Goal: Task Accomplishment & Management: Use online tool/utility

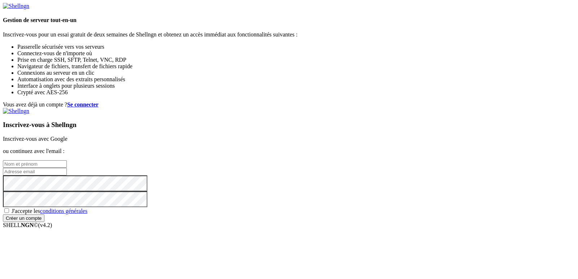
click at [67, 136] on link "Inscrivez-vous avec Google" at bounding box center [35, 139] width 65 height 6
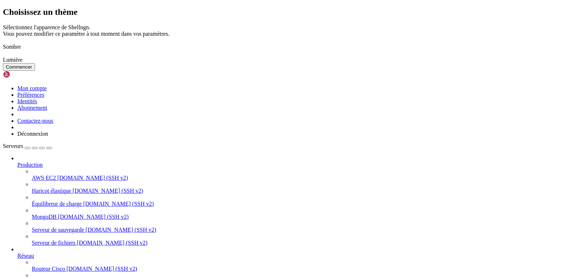
click at [32, 70] on font "Commencer" at bounding box center [19, 66] width 26 height 5
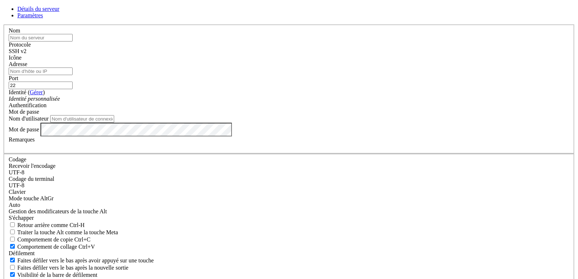
click at [73, 42] on input "text" at bounding box center [41, 38] width 64 height 8
click at [73, 75] on input "Adresse" at bounding box center [41, 71] width 64 height 8
click at [73, 42] on input "text" at bounding box center [41, 38] width 64 height 8
type input "sp"
click at [73, 75] on input "Adresse" at bounding box center [41, 71] width 64 height 8
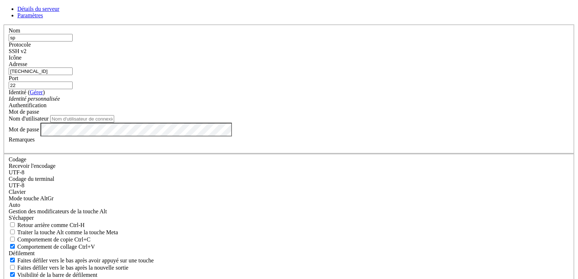
type input "[TECHNICAL_ID]"
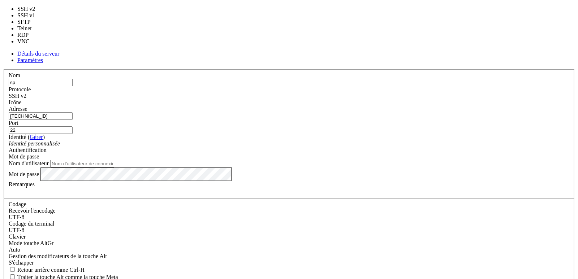
click at [26, 93] on span at bounding box center [26, 96] width 0 height 6
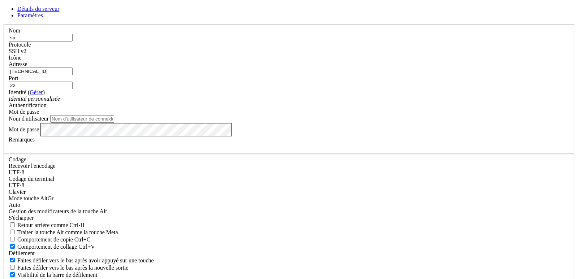
click at [26, 54] on span at bounding box center [26, 51] width 0 height 6
click at [489, 174] on div "Détails du serveur Paramètres Nom sp Protocole SSH v2 [GEOGRAPHIC_DATA]" at bounding box center [289, 155] width 572 height 298
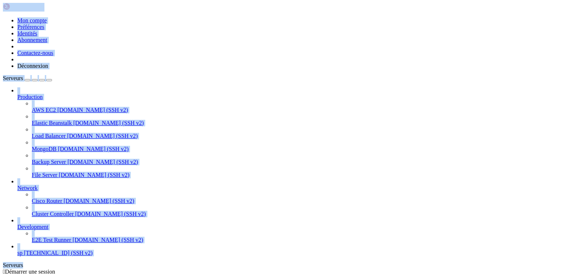
scroll to position [12, 0]
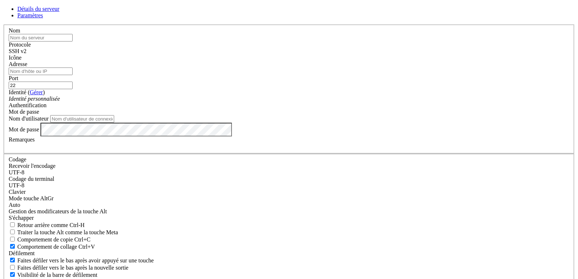
click at [73, 42] on input "text" at bounding box center [41, 38] width 64 height 8
type input "sp"
click at [73, 75] on input "Adresse" at bounding box center [41, 71] width 64 height 8
type input "[TECHNICAL_ID]"
click at [337, 55] on div "SSH v2" at bounding box center [289, 51] width 560 height 6
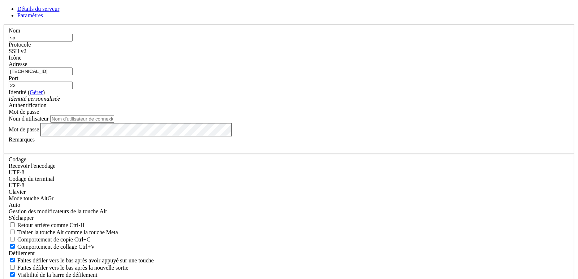
click at [26, 54] on font "SSH v2" at bounding box center [18, 51] width 18 height 6
click at [73, 89] on input "22" at bounding box center [41, 86] width 64 height 8
type input "2"
type input "22"
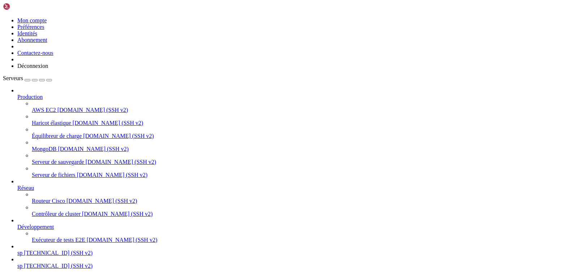
scroll to position [31, 0]
click at [23, 263] on link "sp [TECHNICAL_ID] (SSH v2)" at bounding box center [295, 266] width 557 height 6
click at [24, 250] on font "[TECHNICAL_ID] (SSH v2)" at bounding box center [58, 253] width 69 height 6
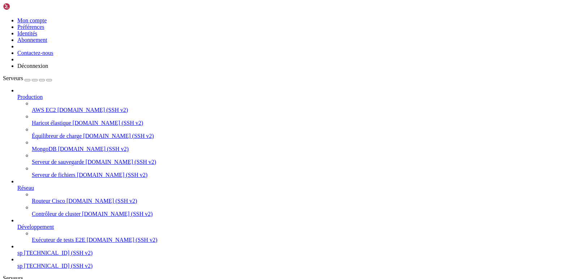
scroll to position [0, 0]
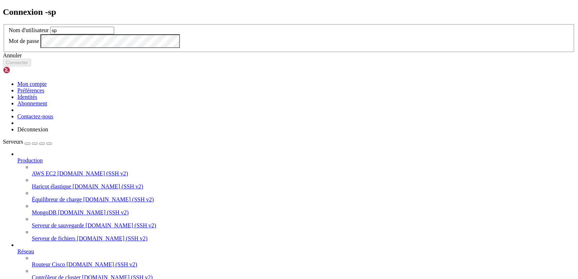
type input "sp"
click at [28, 65] on font "Connecter" at bounding box center [17, 62] width 22 height 5
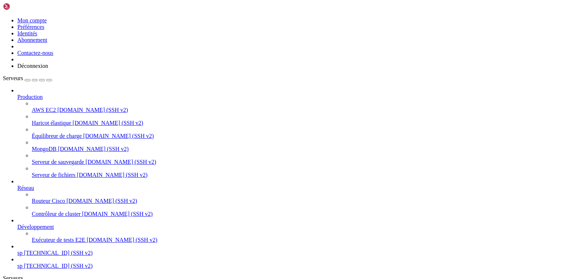
drag, startPoint x: 440, startPoint y: 27, endPoint x: 396, endPoint y: 24, distance: 44.1
drag, startPoint x: 510, startPoint y: 25, endPoint x: 474, endPoint y: 26, distance: 36.1
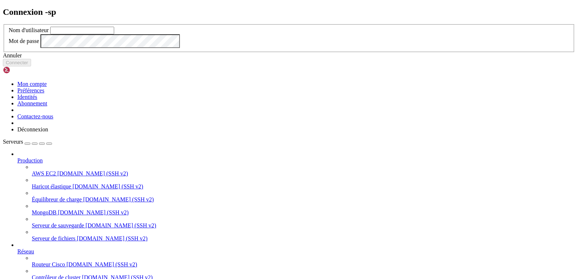
type input "sp"
click at [28, 65] on font "Connecter" at bounding box center [17, 62] width 22 height 5
